Goal: Browse casually: Explore the website without a specific task or goal

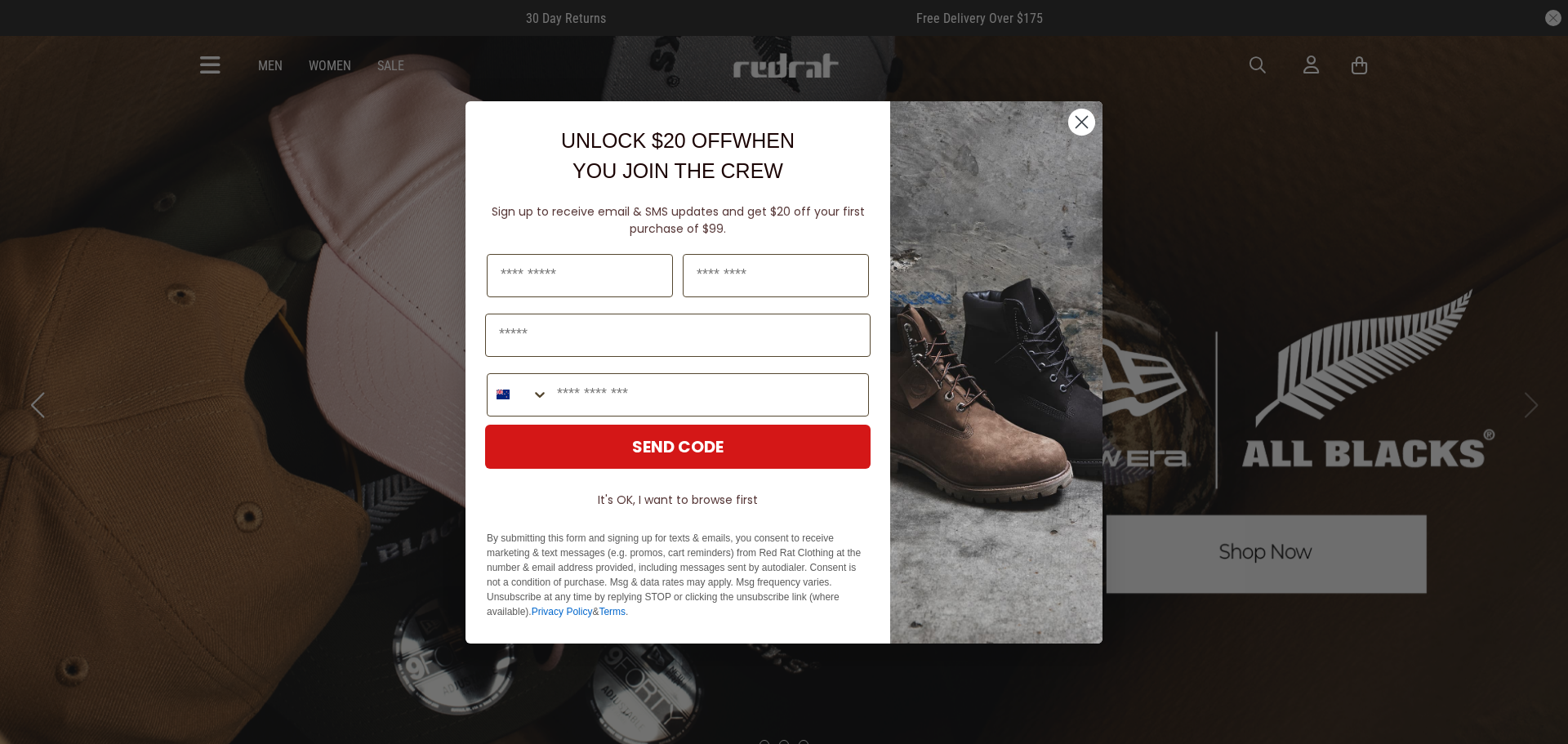
click at [1079, 117] on circle "Close dialog" at bounding box center [1082, 121] width 27 height 27
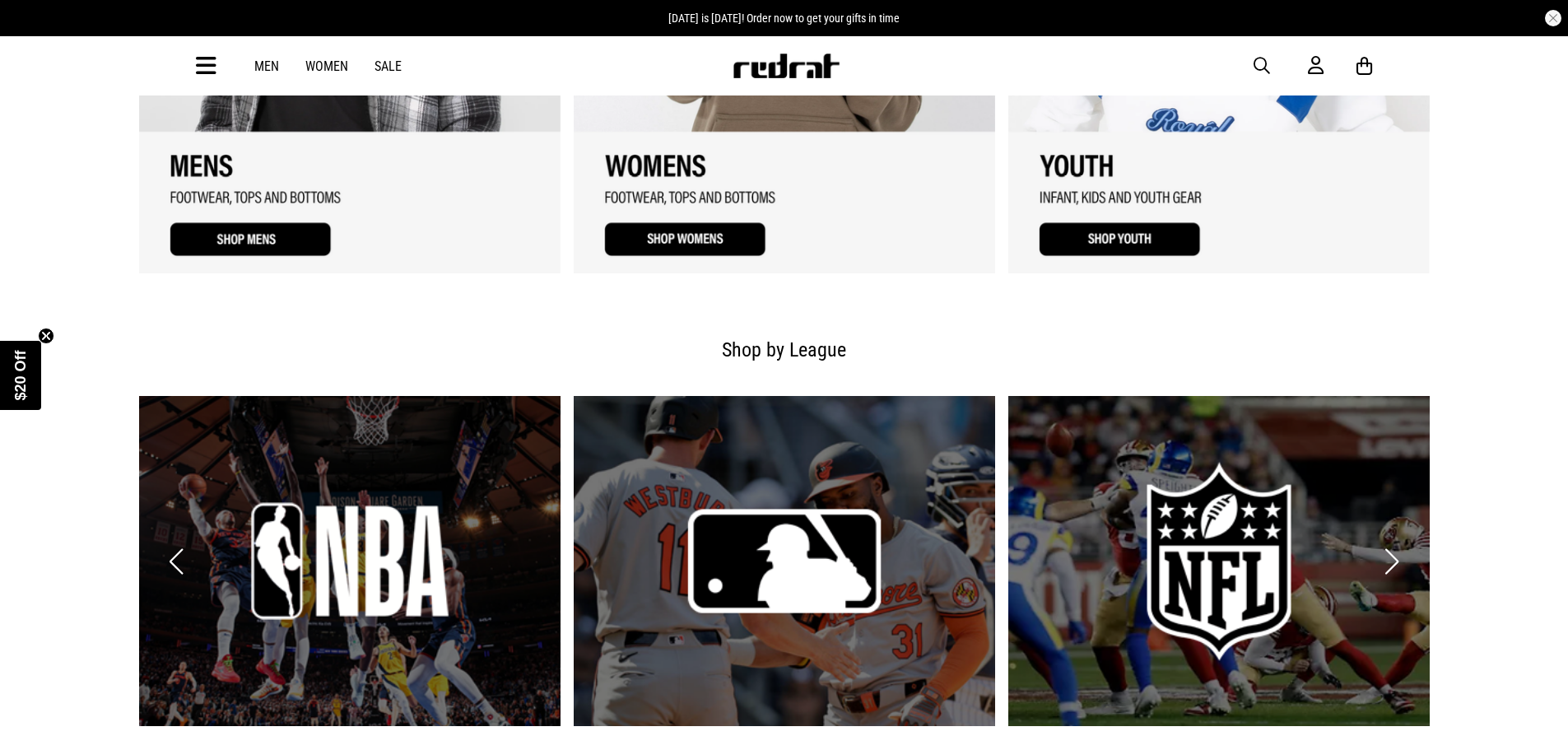
scroll to position [1647, 0]
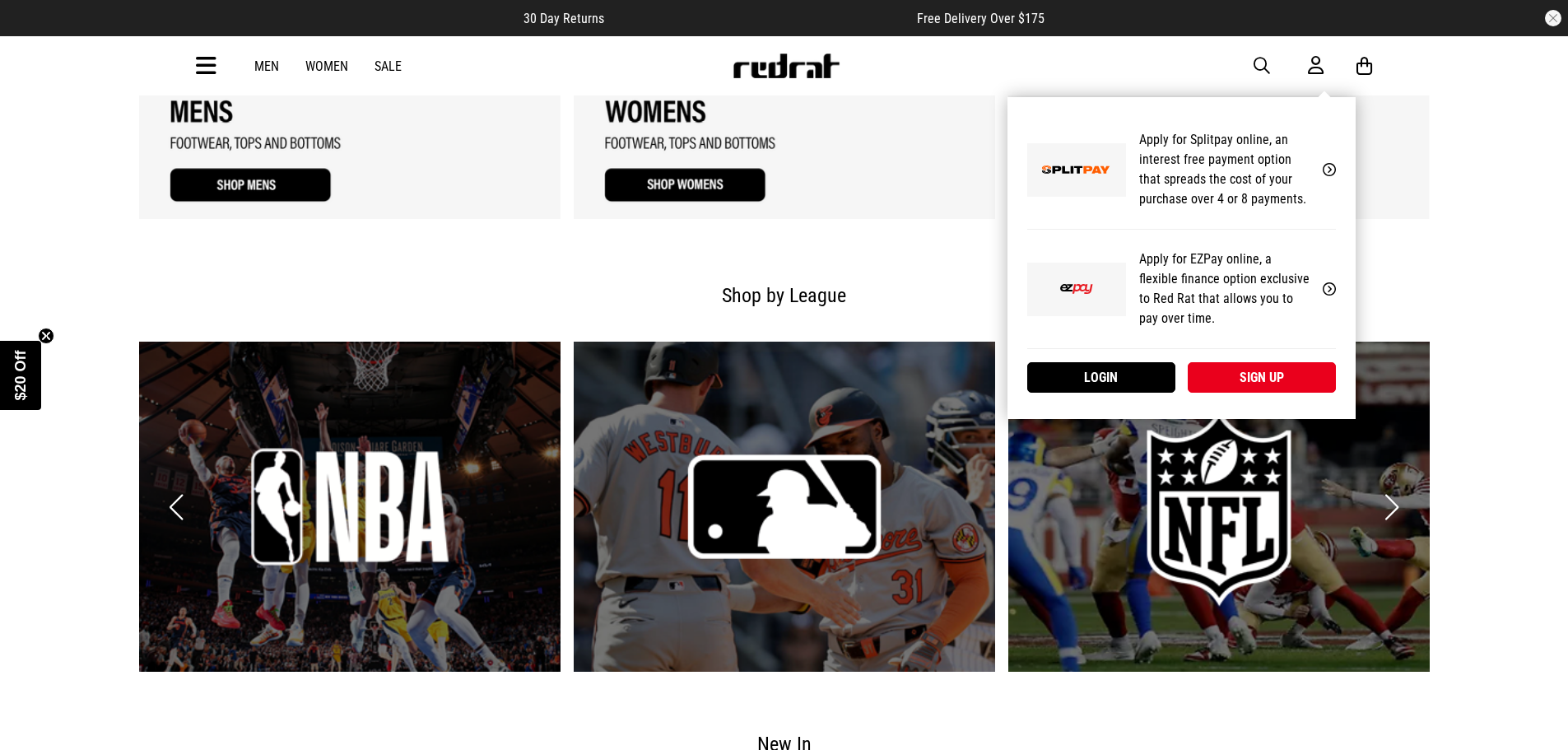
click at [1312, 66] on icon at bounding box center [1315, 65] width 15 height 21
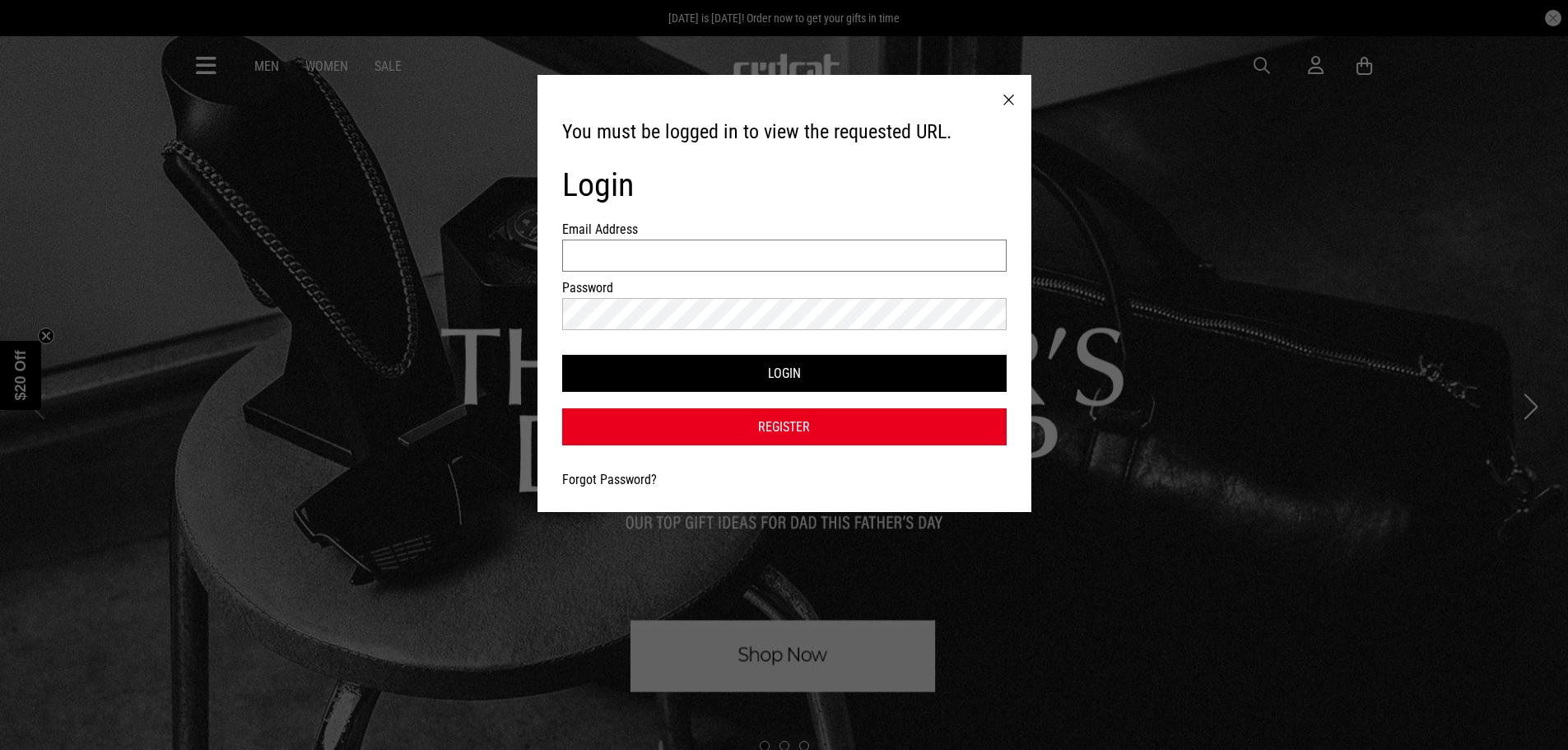
click at [809, 255] on input "Email Address" at bounding box center [784, 255] width 444 height 32
type input "**********"
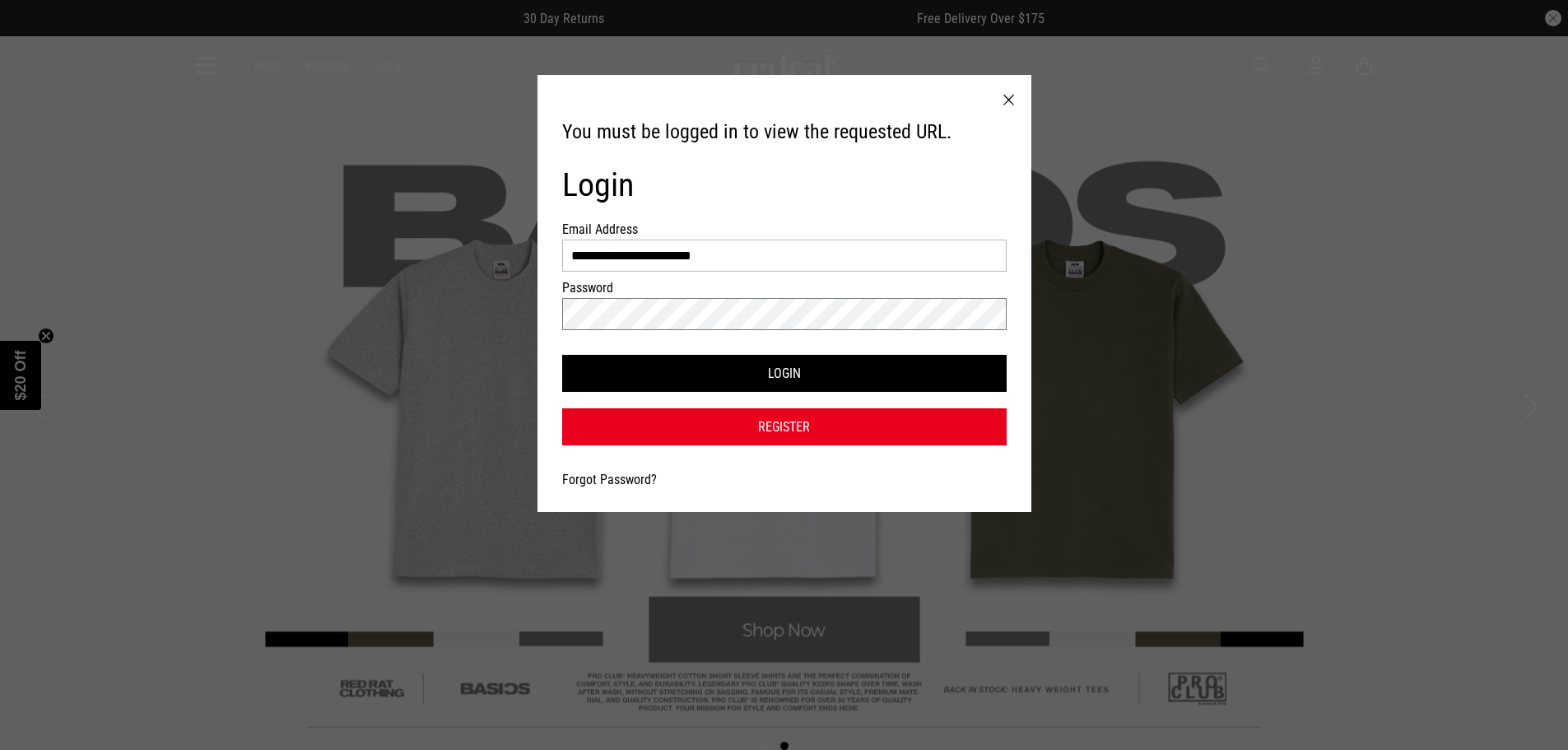
click at [562, 355] on button "Login" at bounding box center [784, 373] width 444 height 37
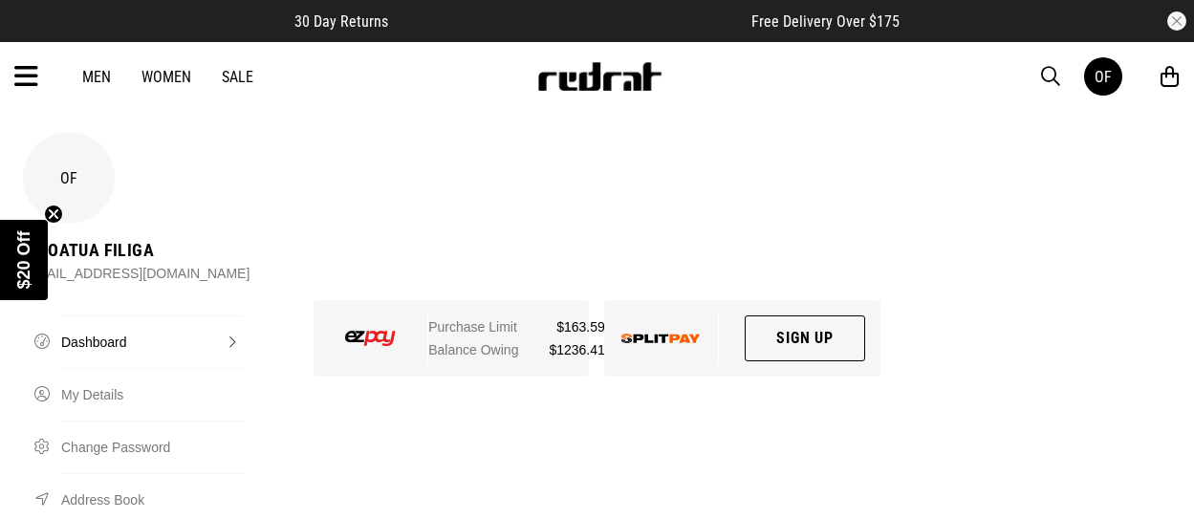
click at [239, 76] on link "Sale" at bounding box center [238, 77] width 32 height 18
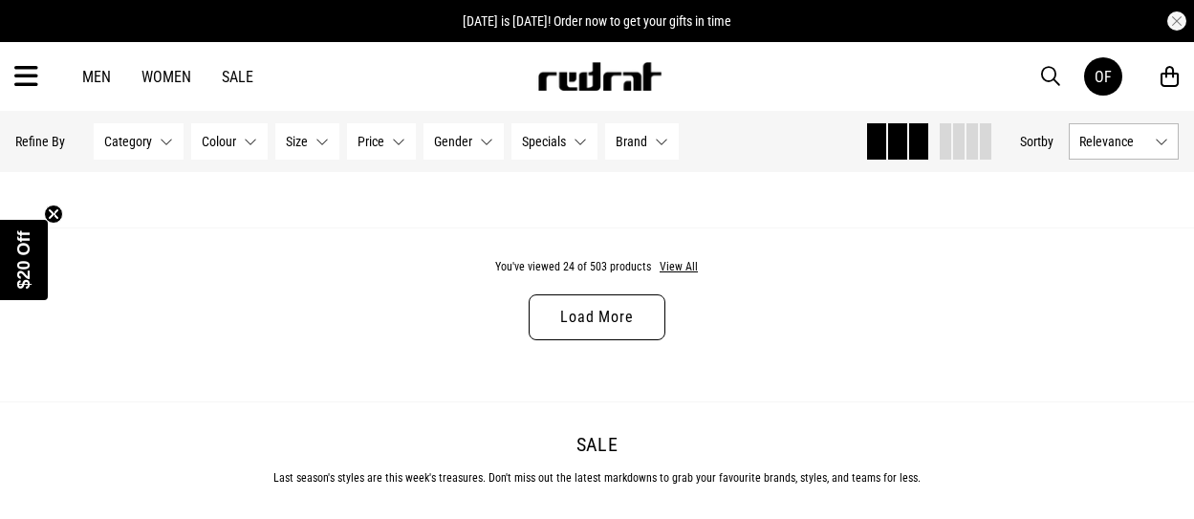
scroll to position [5546, 0]
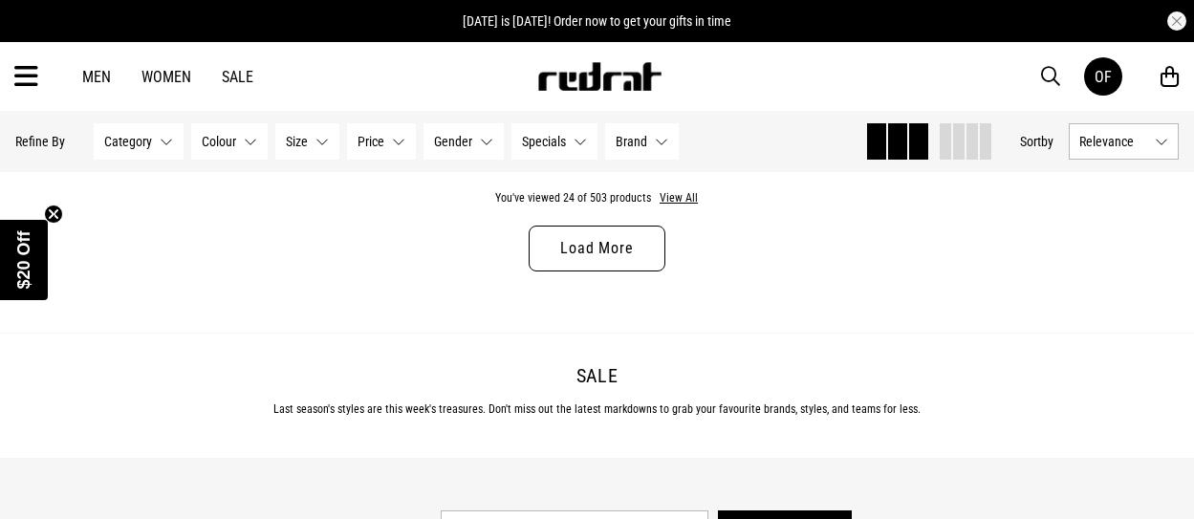
click at [598, 251] on link "Load More" at bounding box center [597, 249] width 136 height 46
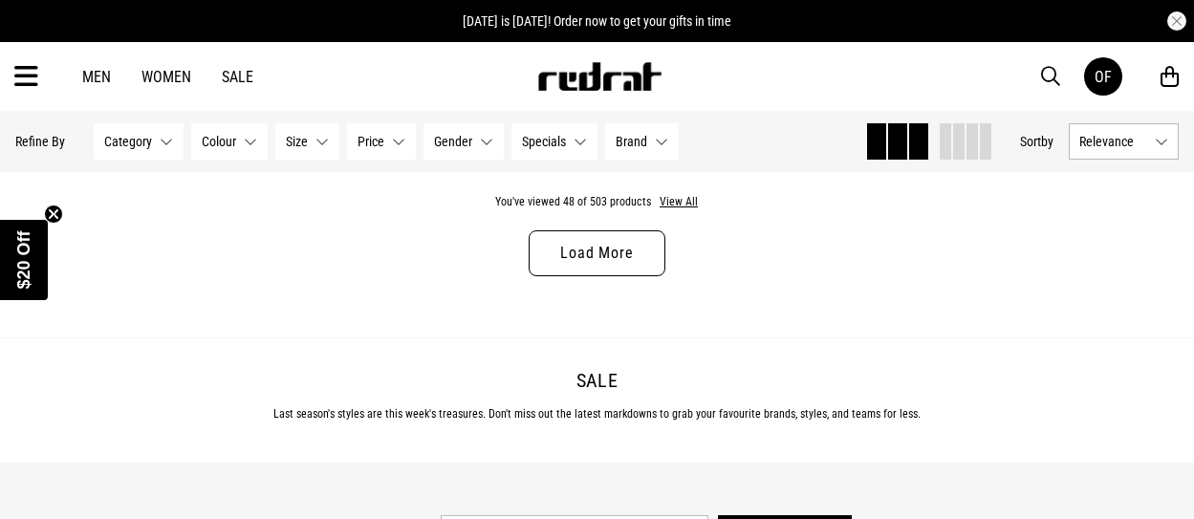
scroll to position [10901, 0]
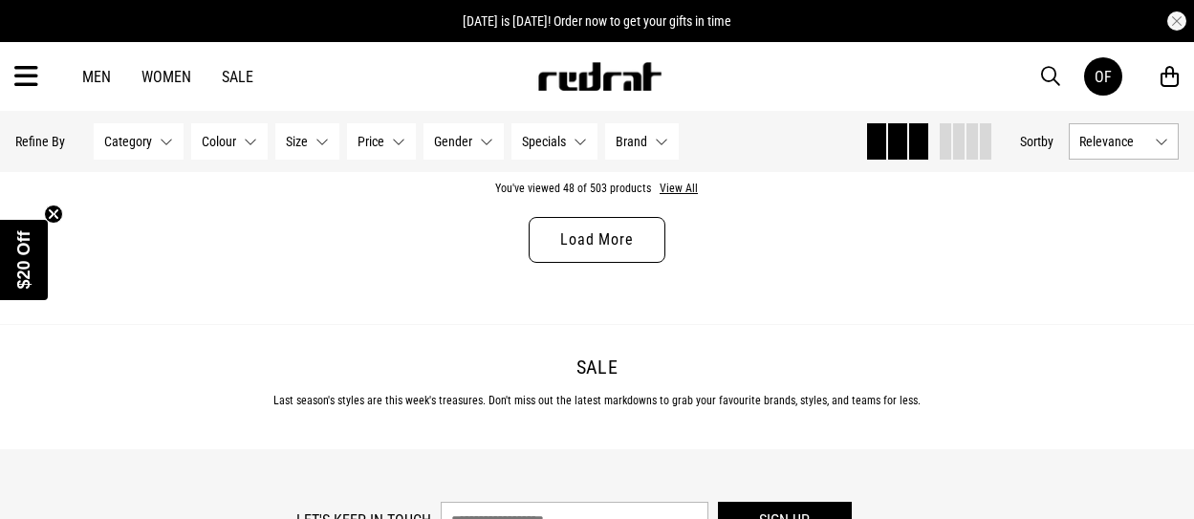
click at [601, 251] on link "Load More" at bounding box center [597, 240] width 136 height 46
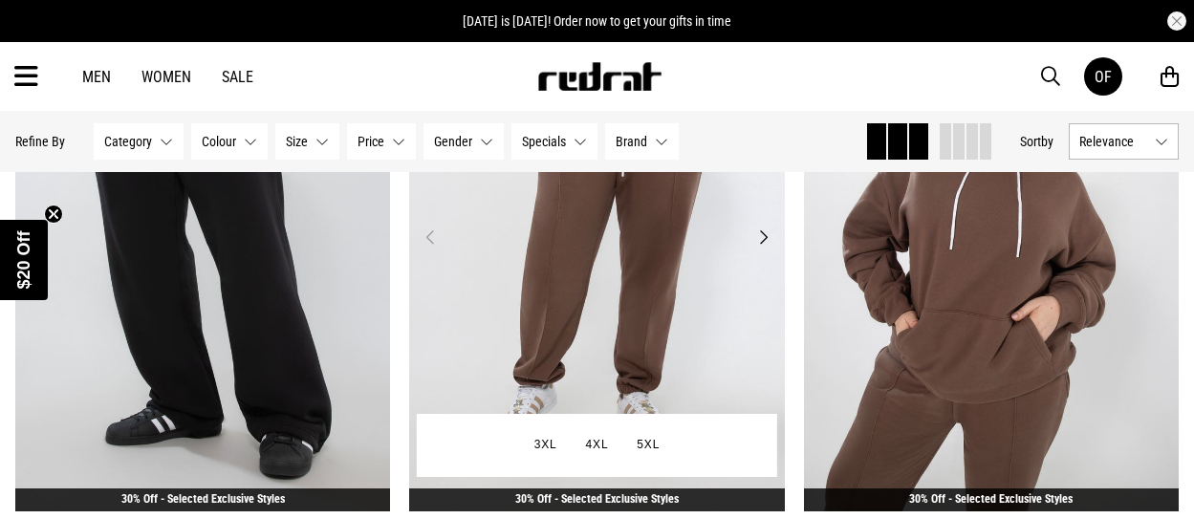
scroll to position [5738, 0]
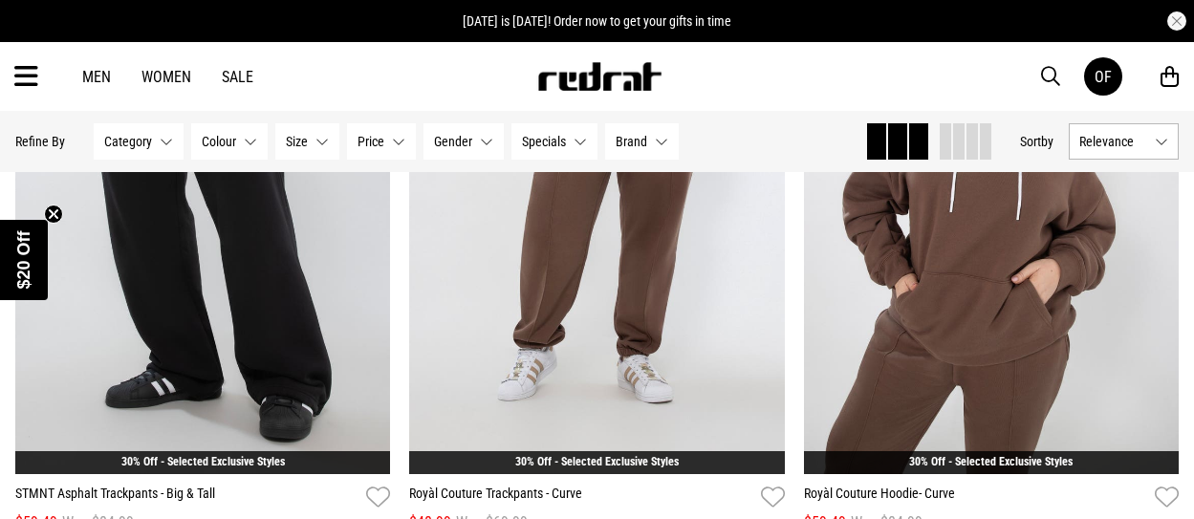
click at [175, 81] on link "Women" at bounding box center [167, 77] width 50 height 18
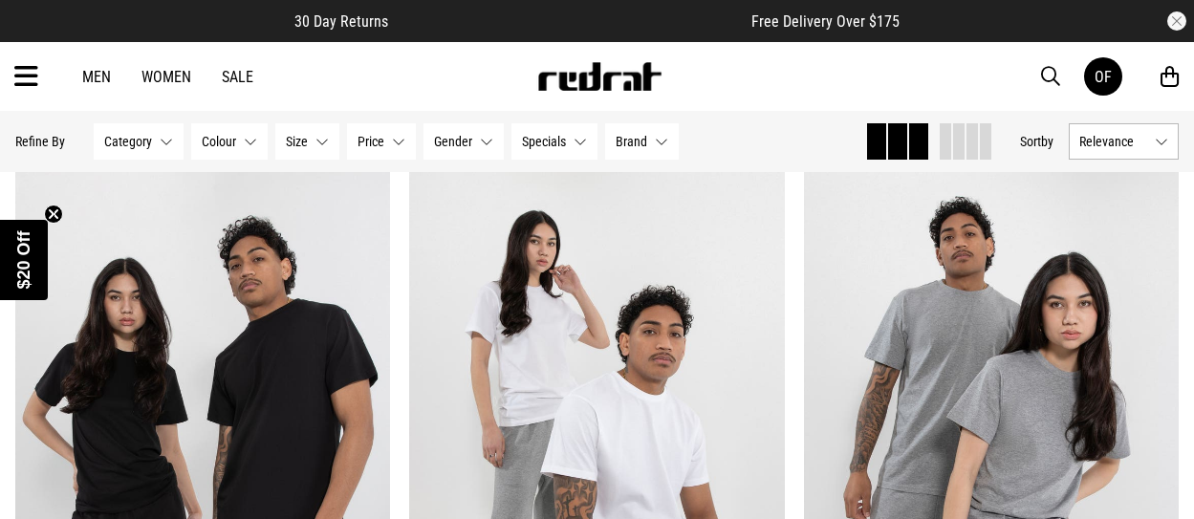
scroll to position [1626, 0]
